Goal: Check status: Check status

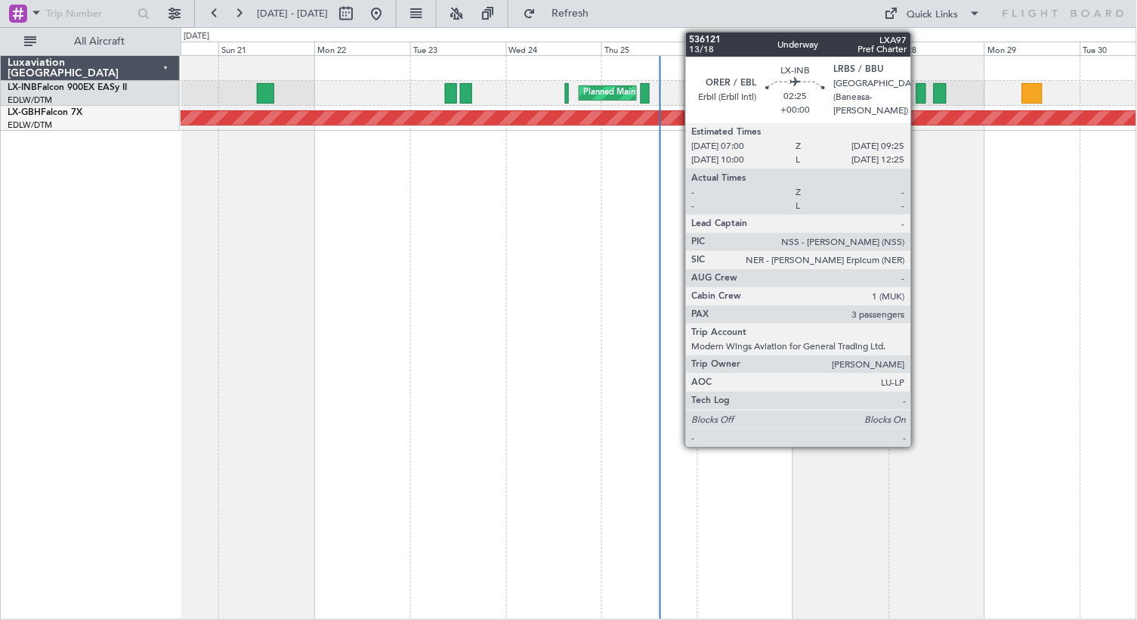
click at [918, 89] on div at bounding box center [922, 93] width 10 height 20
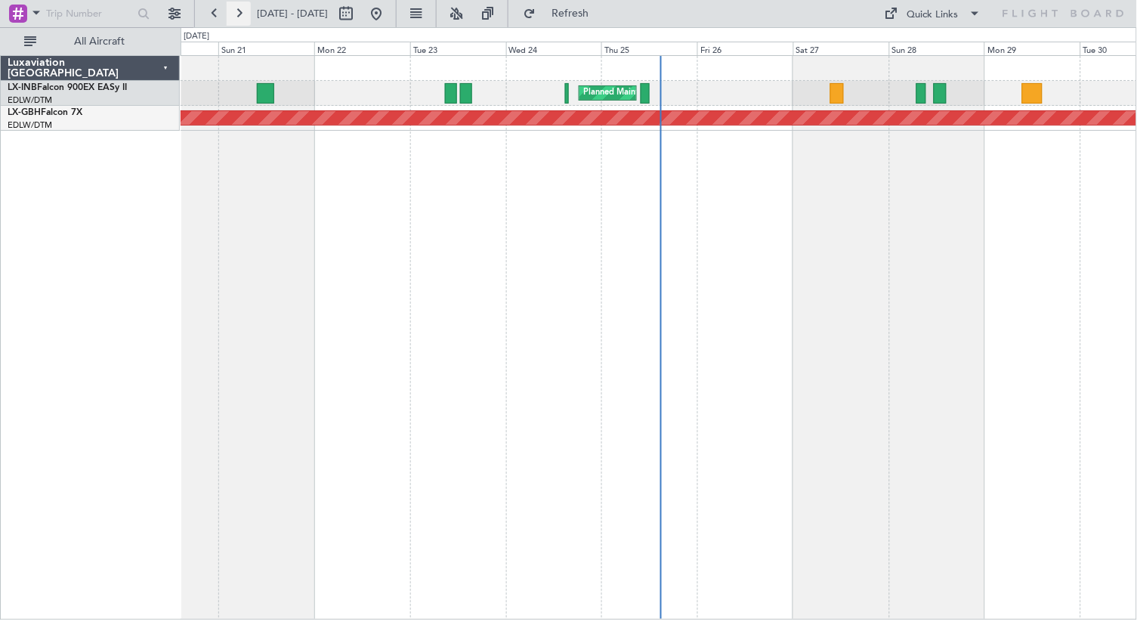
click at [239, 9] on button at bounding box center [239, 14] width 24 height 24
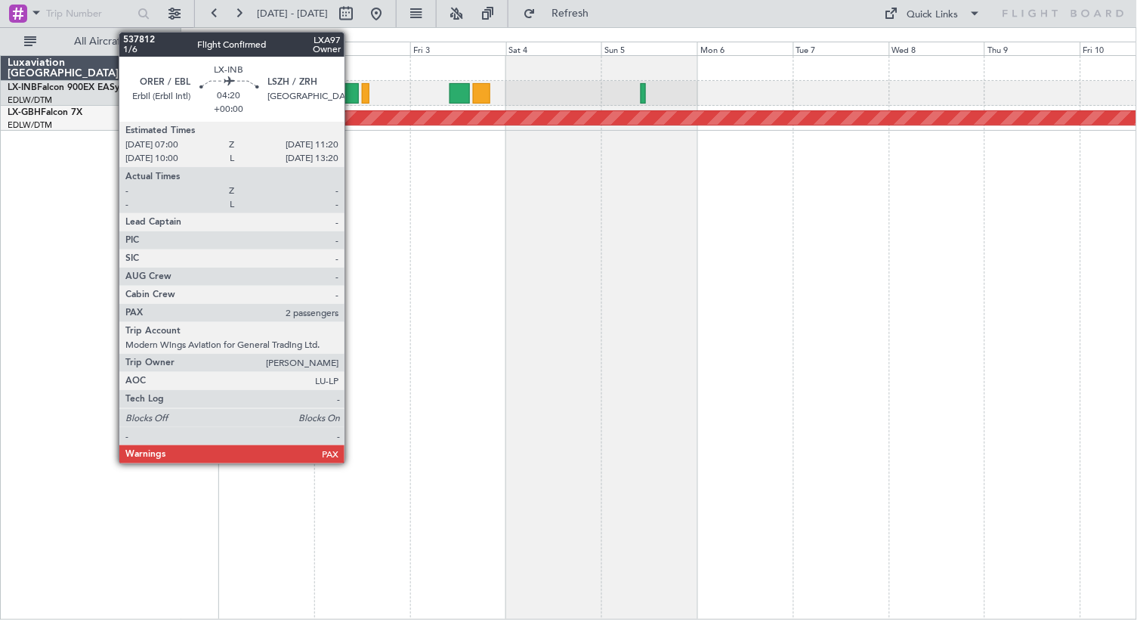
click at [351, 99] on div at bounding box center [350, 93] width 17 height 20
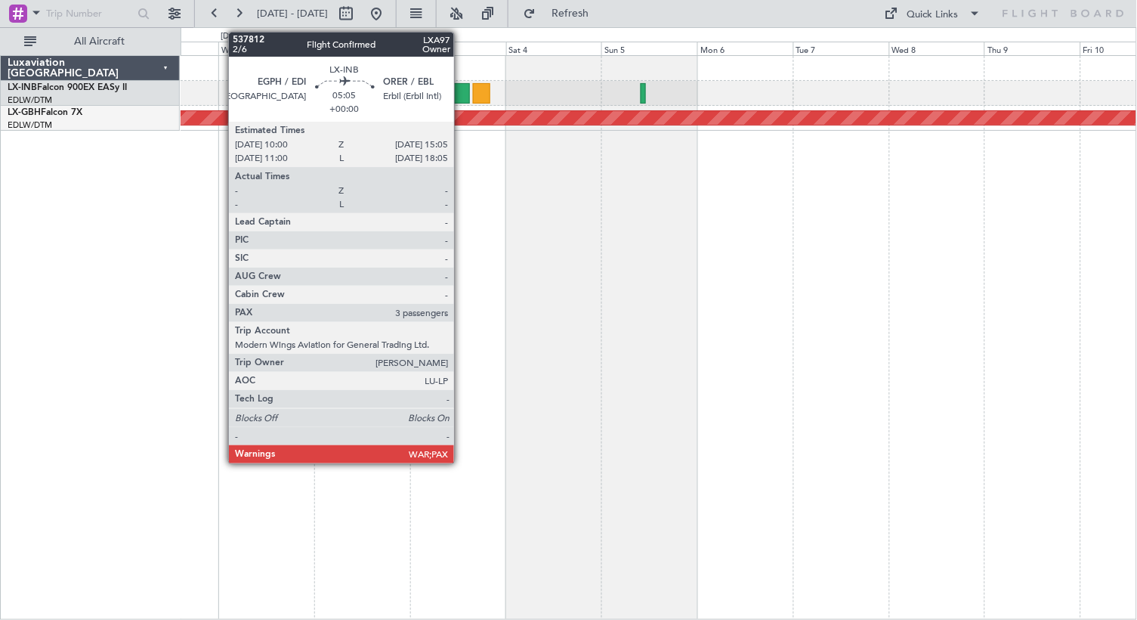
click at [461, 99] on div at bounding box center [460, 93] width 20 height 20
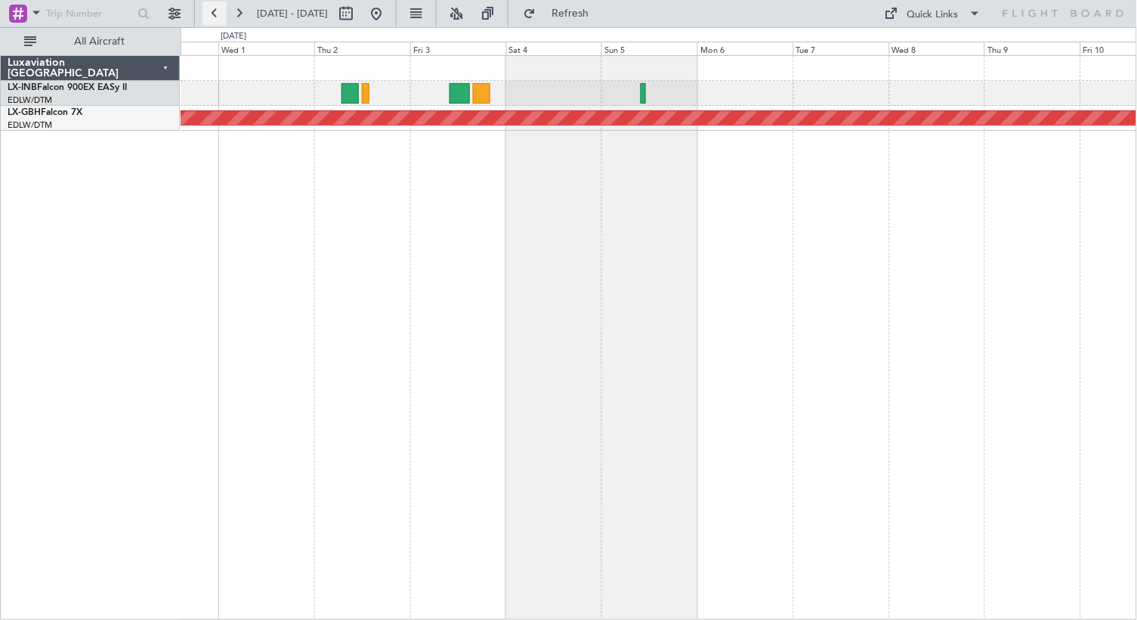
click at [214, 11] on button at bounding box center [215, 14] width 24 height 24
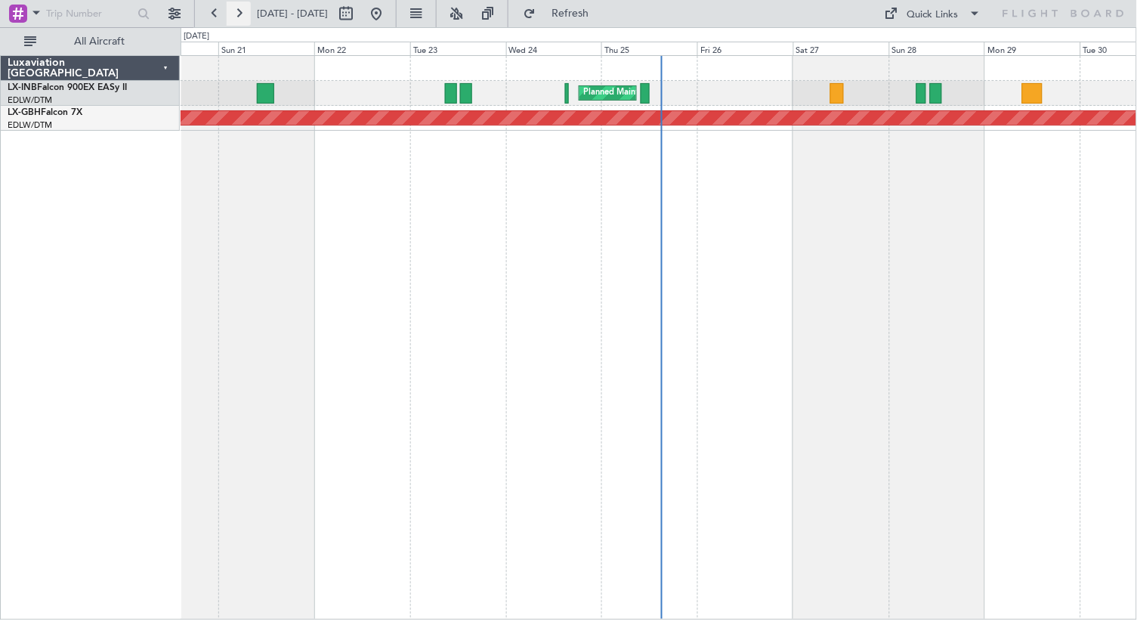
click at [237, 14] on button at bounding box center [239, 14] width 24 height 24
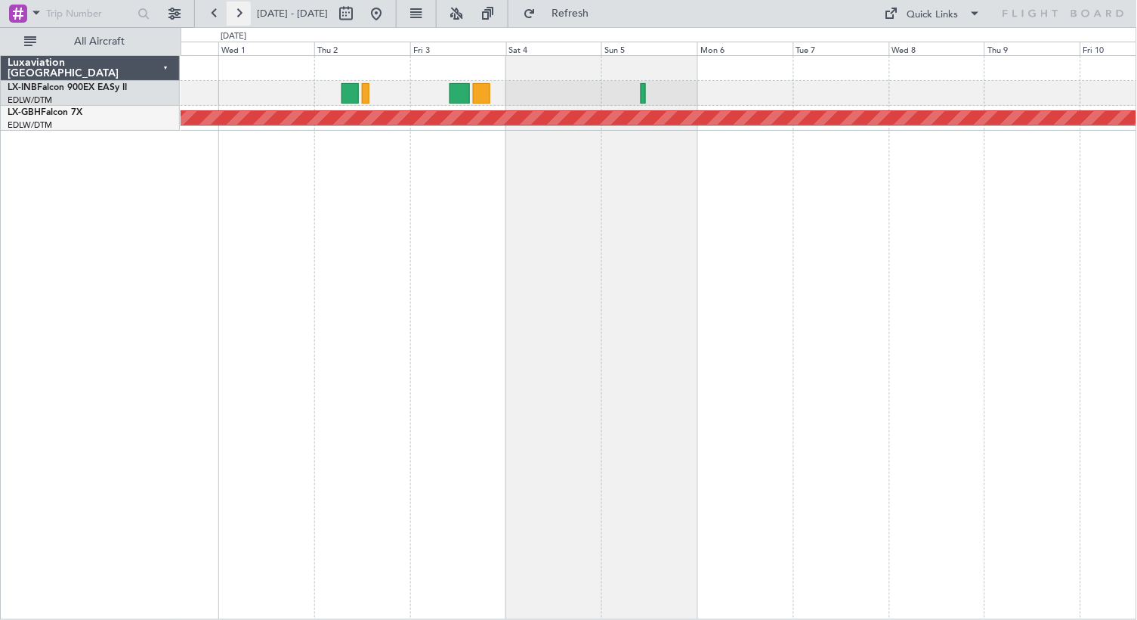
click at [240, 11] on button at bounding box center [239, 14] width 24 height 24
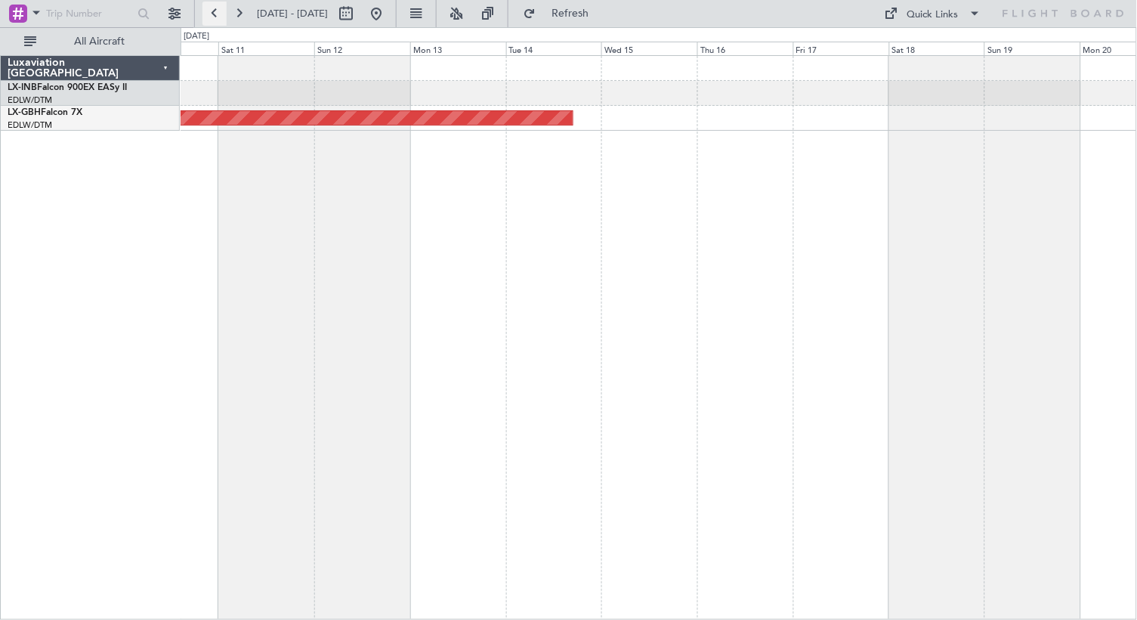
click at [217, 13] on button at bounding box center [215, 14] width 24 height 24
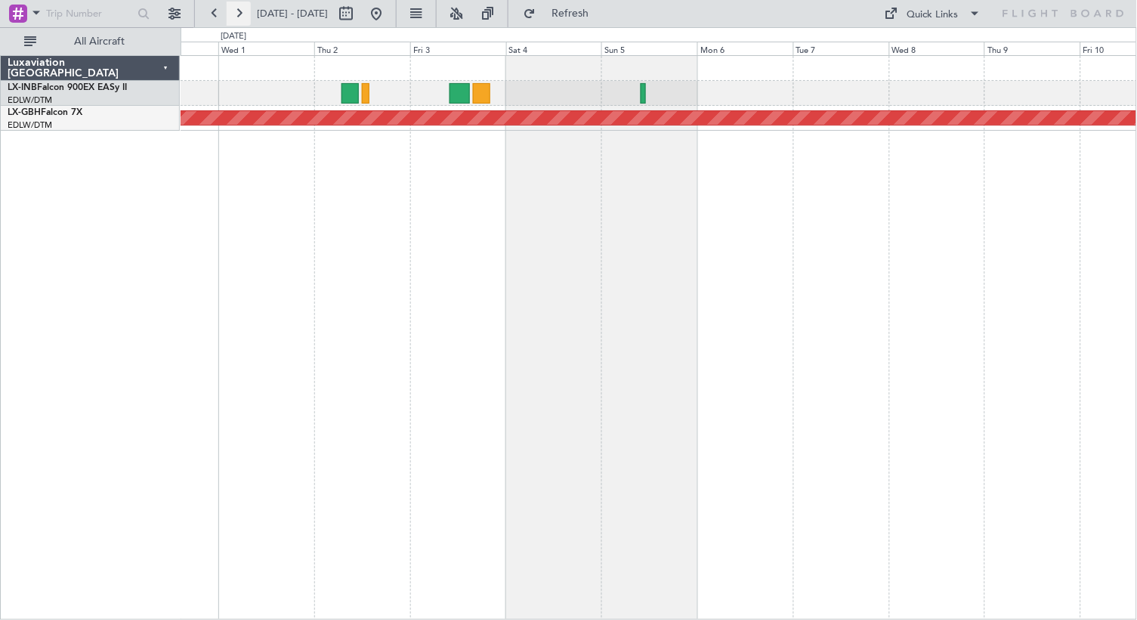
click at [243, 16] on button at bounding box center [239, 14] width 24 height 24
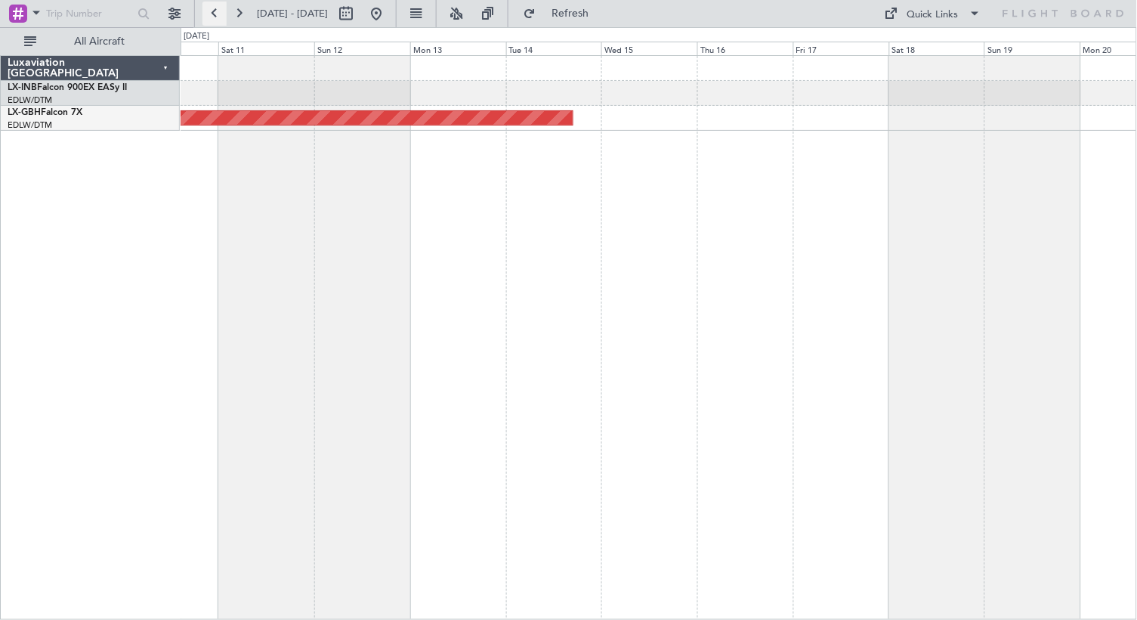
click at [211, 11] on button at bounding box center [215, 14] width 24 height 24
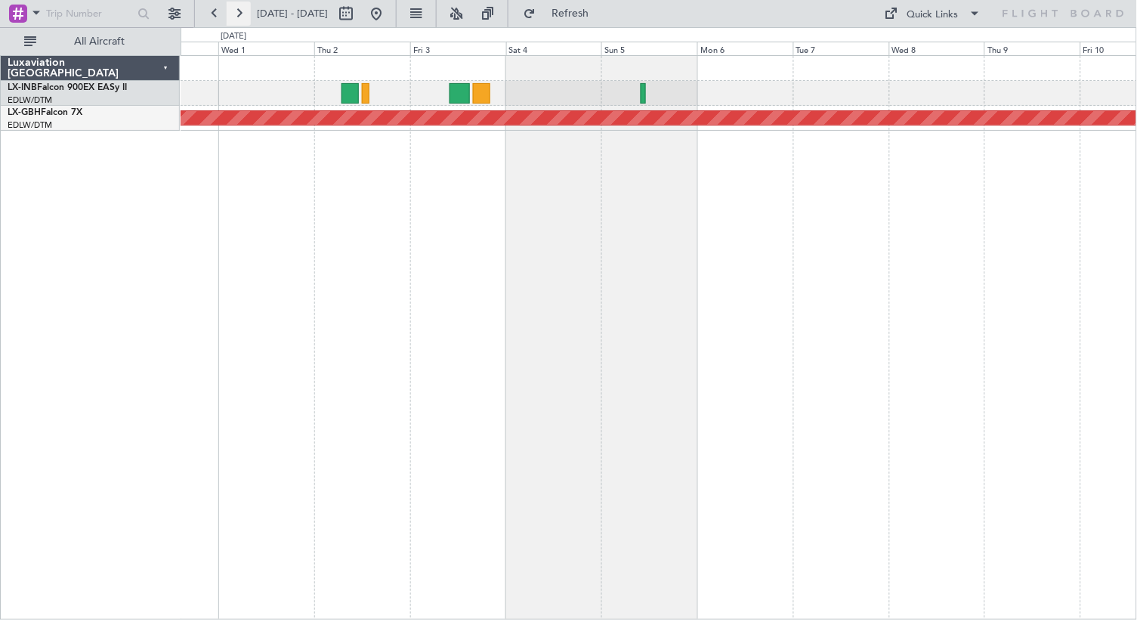
click at [248, 17] on button at bounding box center [239, 14] width 24 height 24
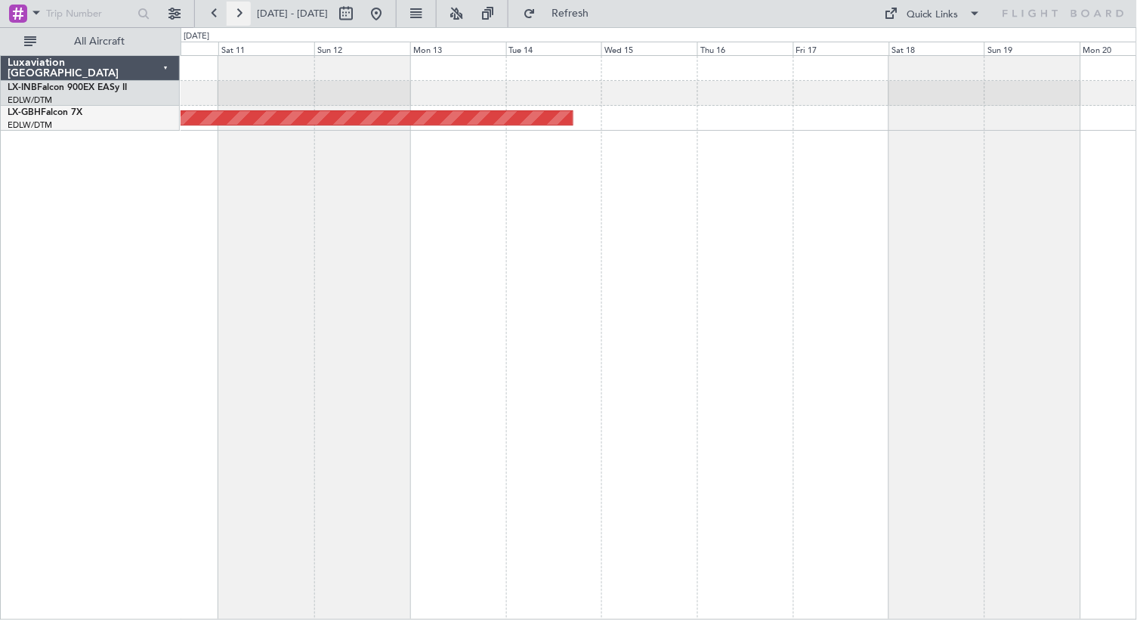
click at [229, 17] on button at bounding box center [239, 14] width 24 height 24
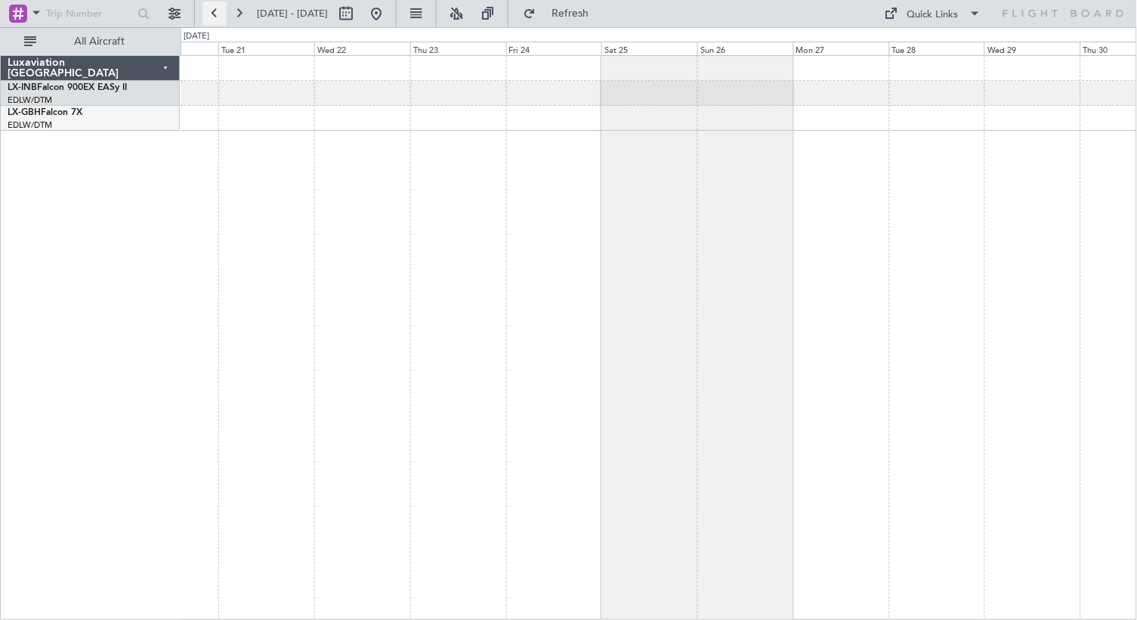
click at [221, 17] on button at bounding box center [215, 14] width 24 height 24
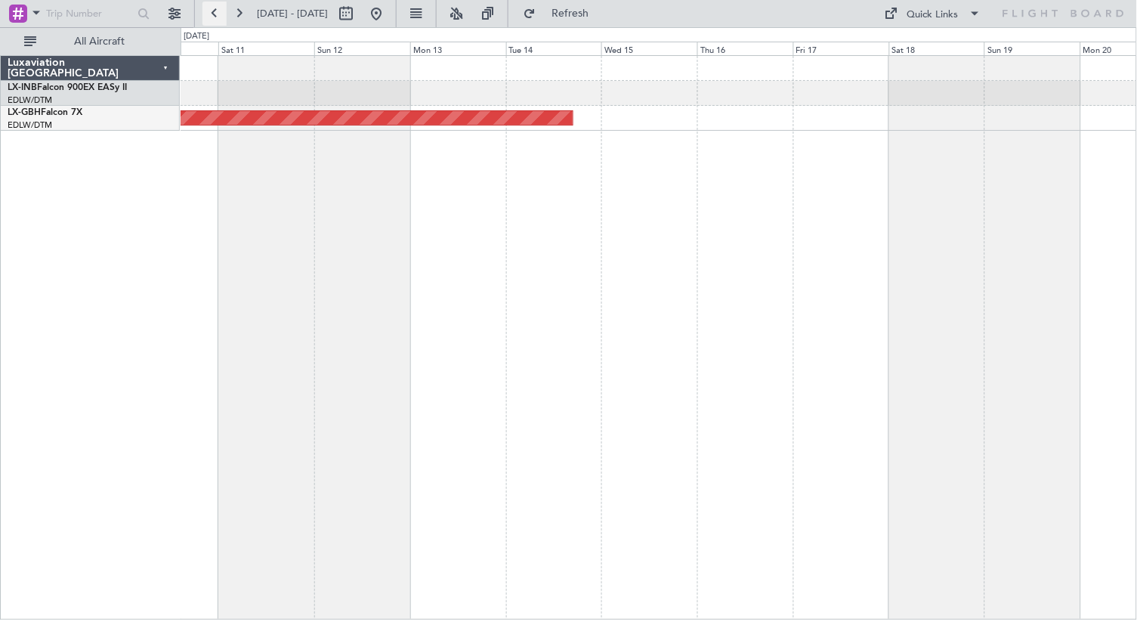
click at [221, 17] on button at bounding box center [215, 14] width 24 height 24
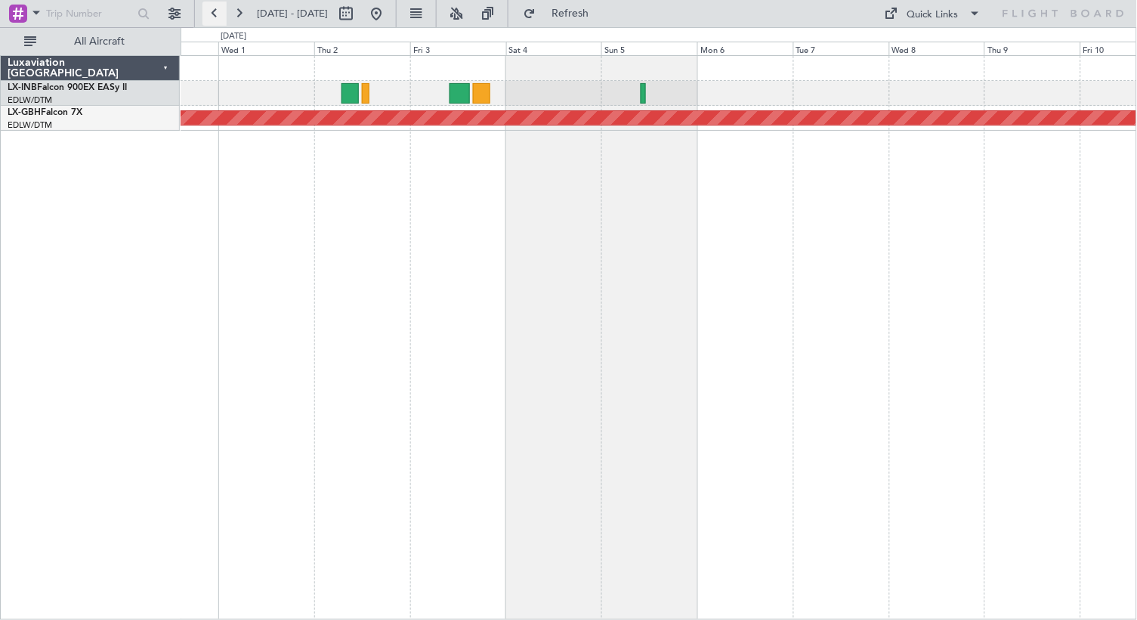
click at [217, 11] on button at bounding box center [215, 14] width 24 height 24
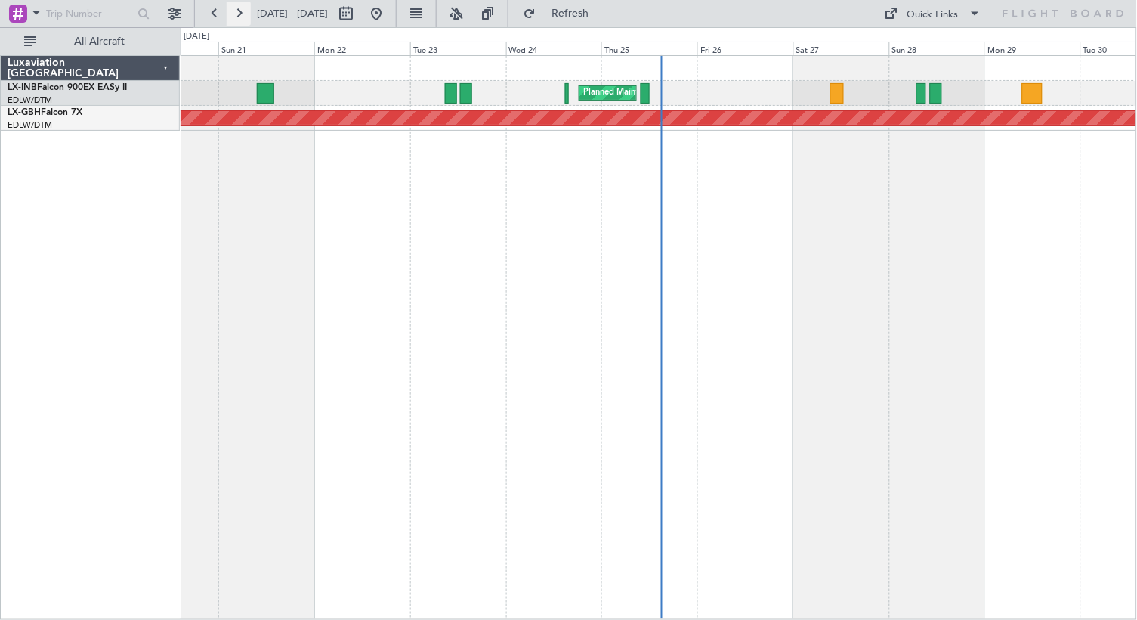
click at [239, 13] on button at bounding box center [239, 14] width 24 height 24
